Goal: Obtain resource: Obtain resource

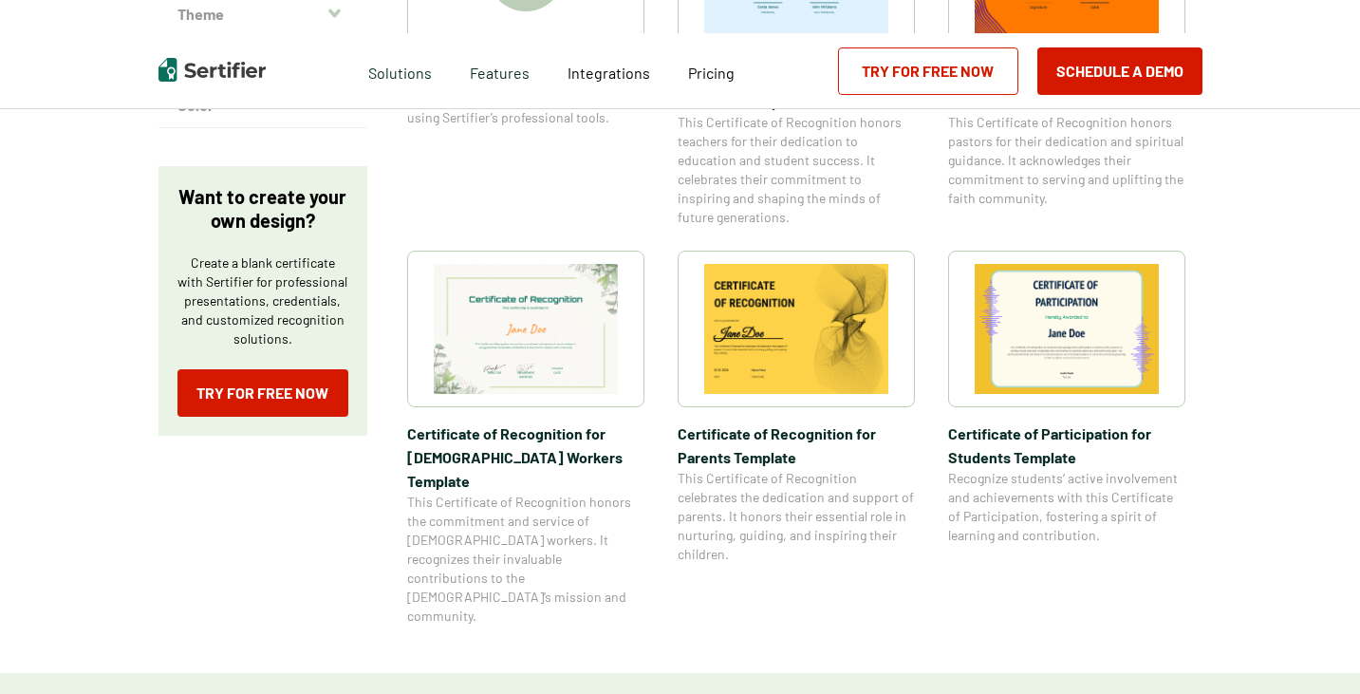
scroll to position [285, 0]
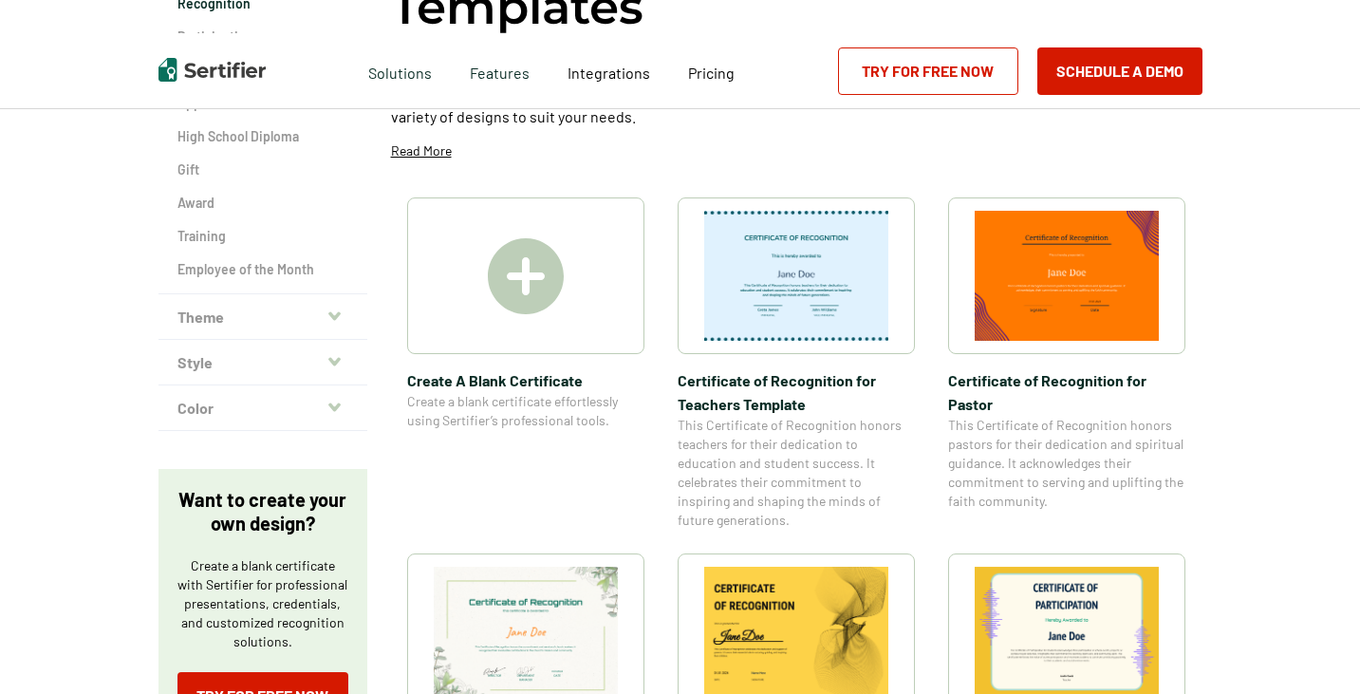
click at [549, 293] on img at bounding box center [526, 276] width 76 height 76
click at [513, 389] on span "Create A Blank Certificate" at bounding box center [525, 380] width 237 height 24
click at [554, 271] on img at bounding box center [526, 276] width 76 height 76
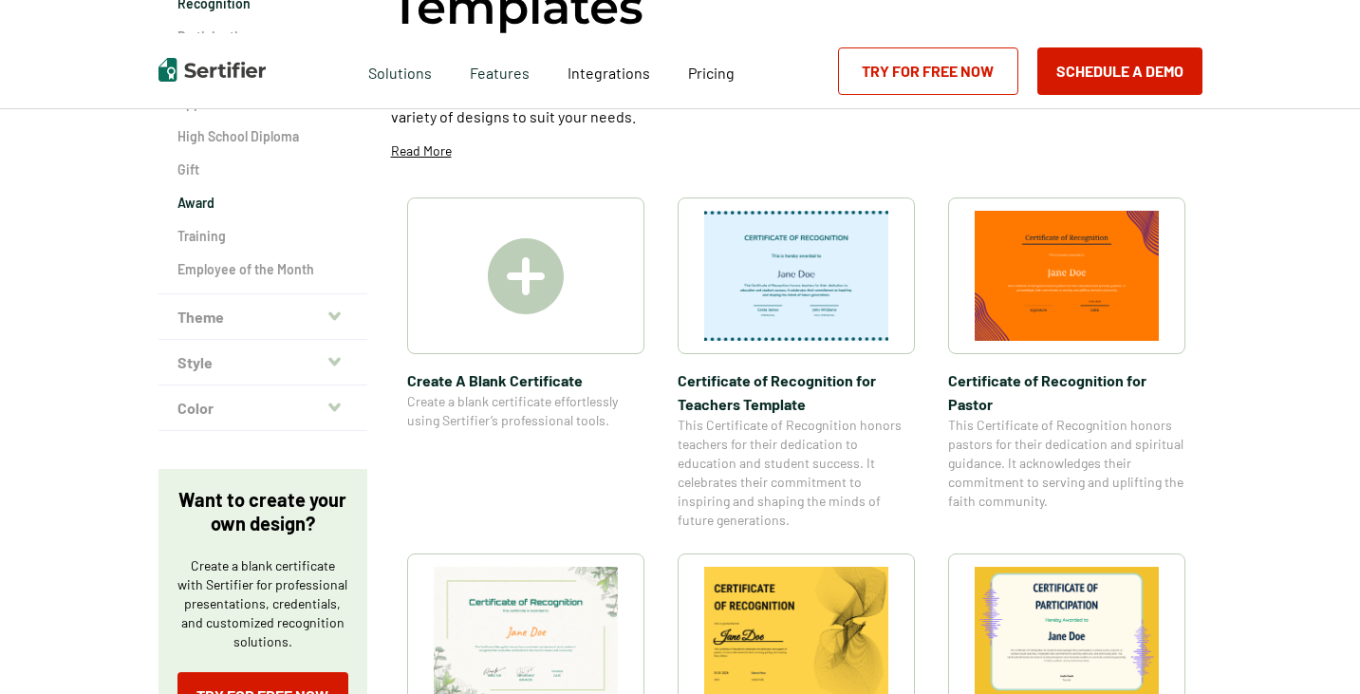
click at [196, 203] on h2 "Award" at bounding box center [262, 203] width 171 height 19
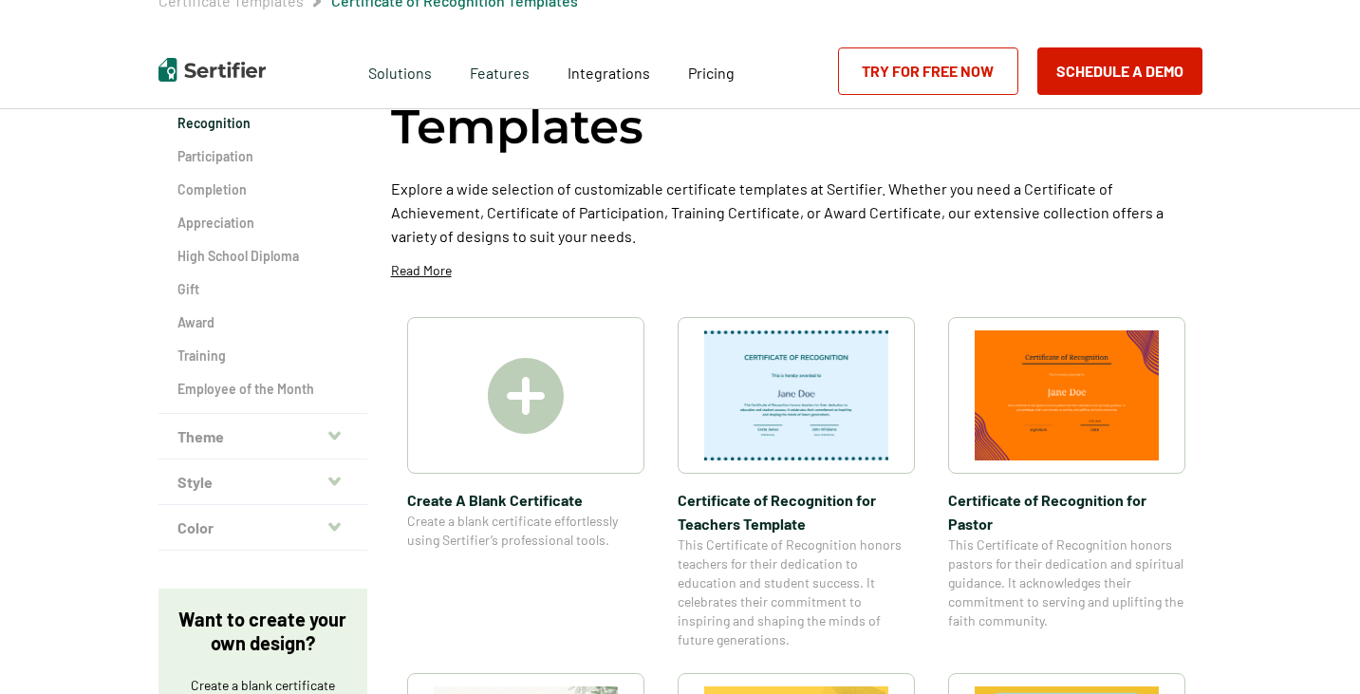
scroll to position [0, 0]
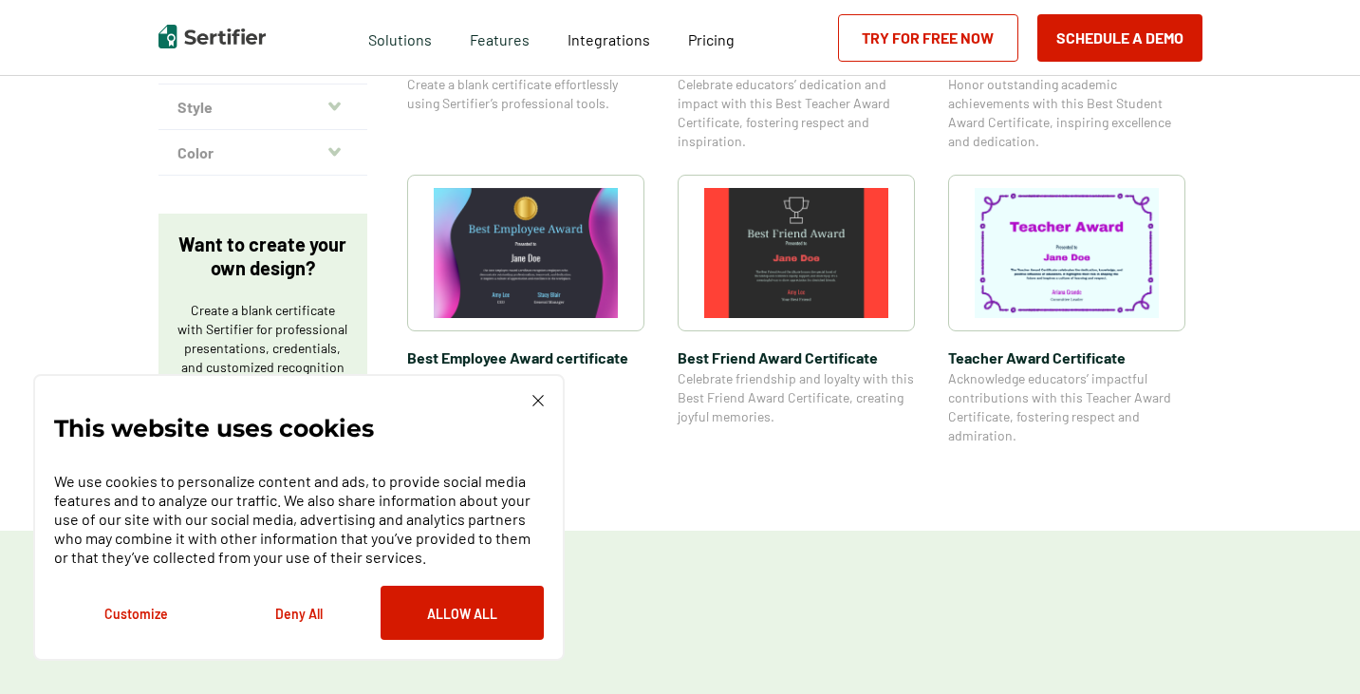
scroll to position [569, 0]
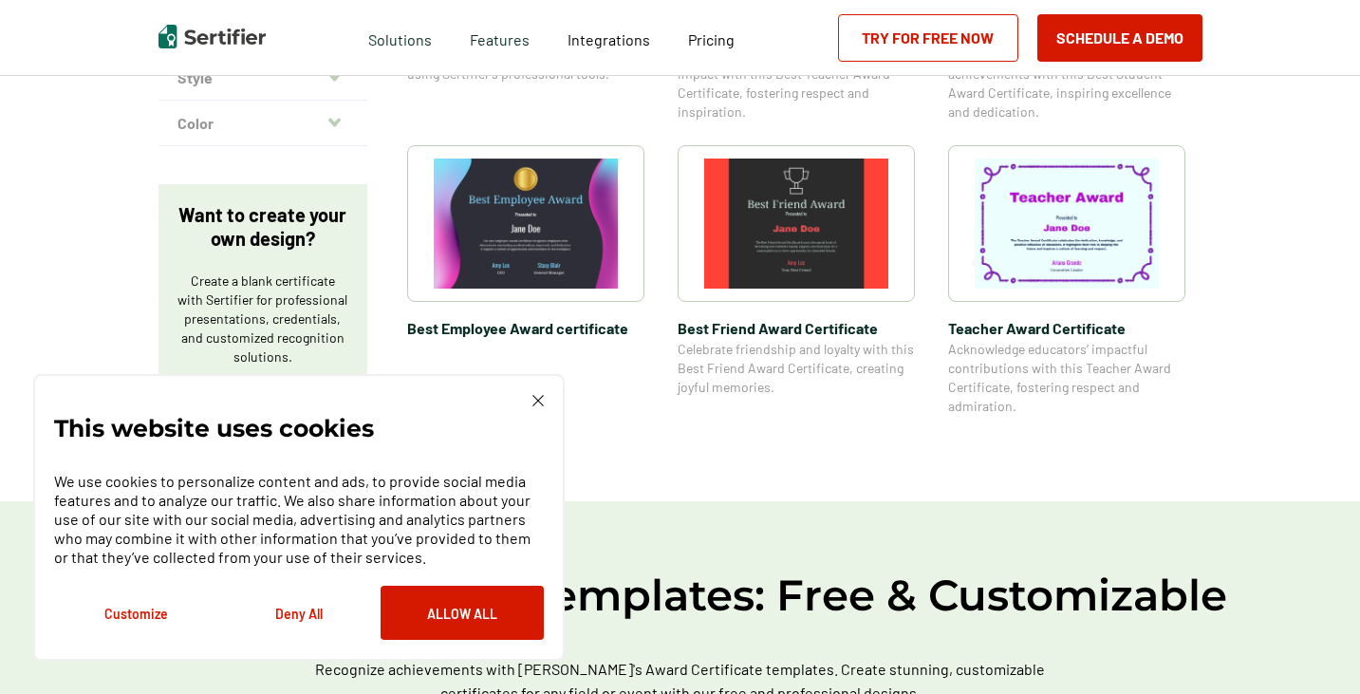
click at [537, 399] on img at bounding box center [537, 400] width 11 height 11
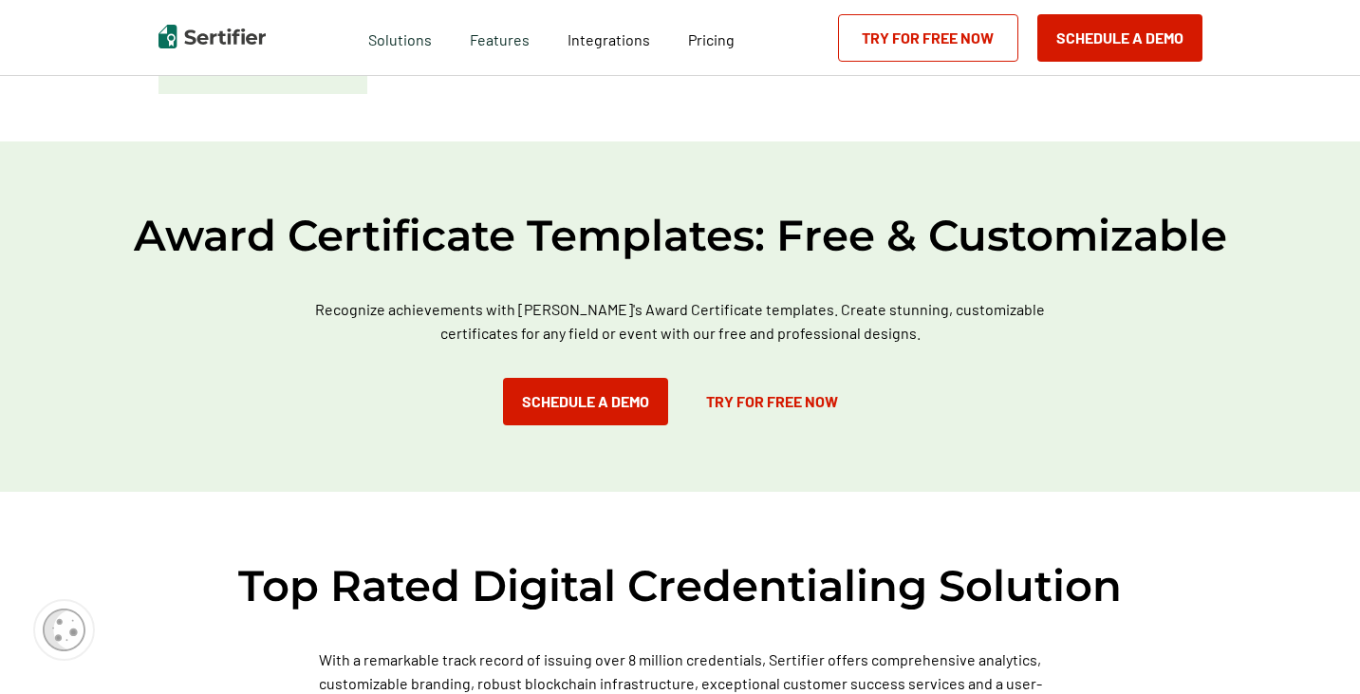
scroll to position [854, 0]
